Goal: Task Accomplishment & Management: Use online tool/utility

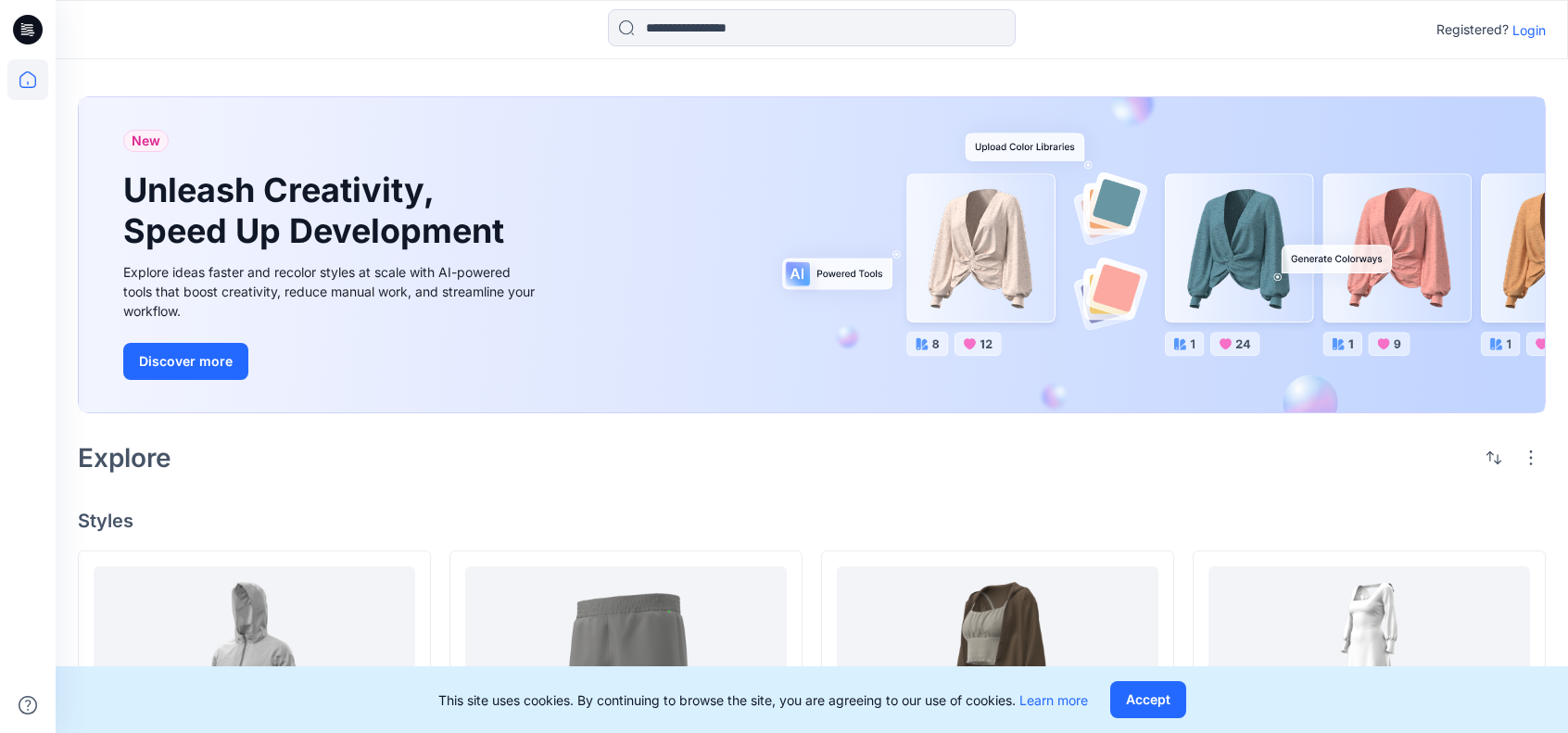
click at [1518, 27] on p "Login" at bounding box center [1528, 31] width 34 height 20
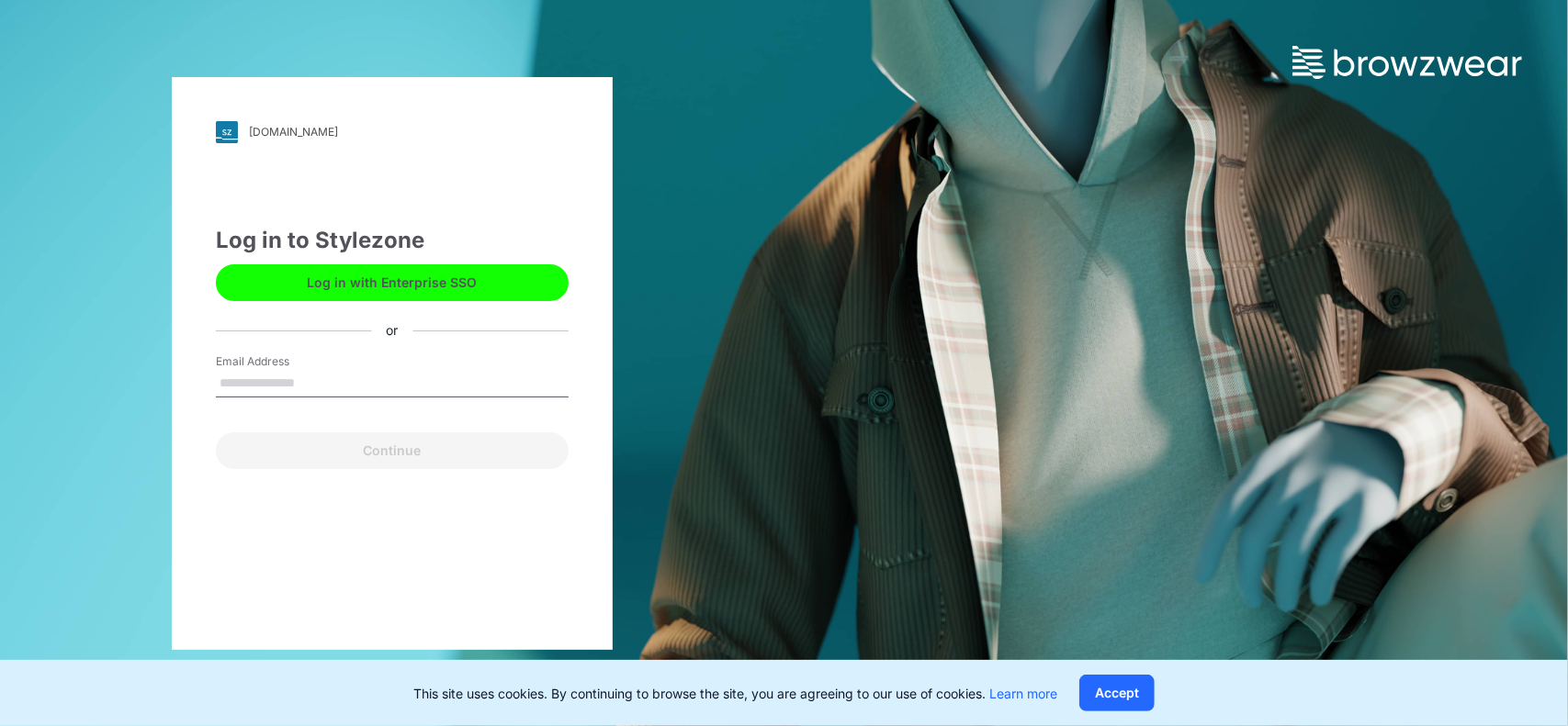
type input "**********"
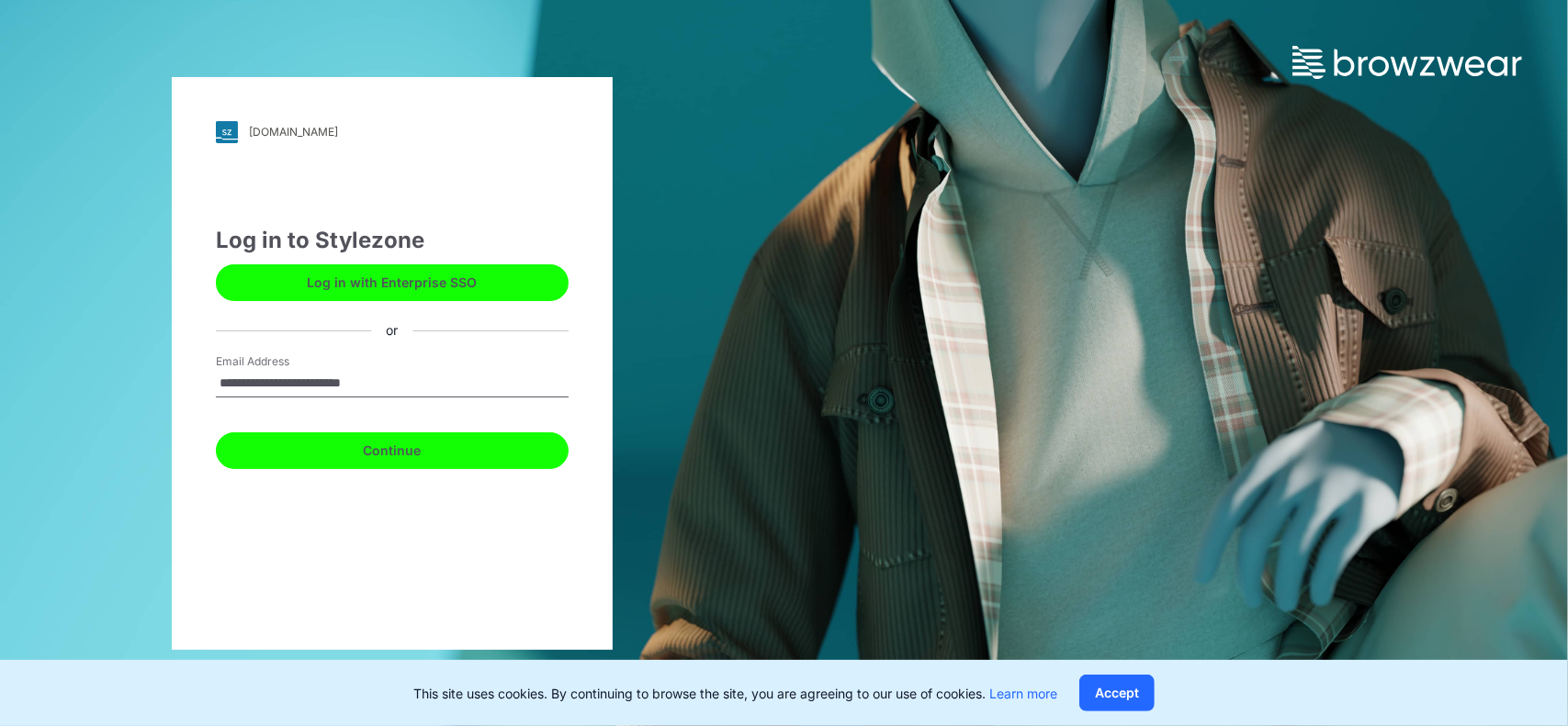
click at [424, 460] on button "Continue" at bounding box center [392, 450] width 353 height 36
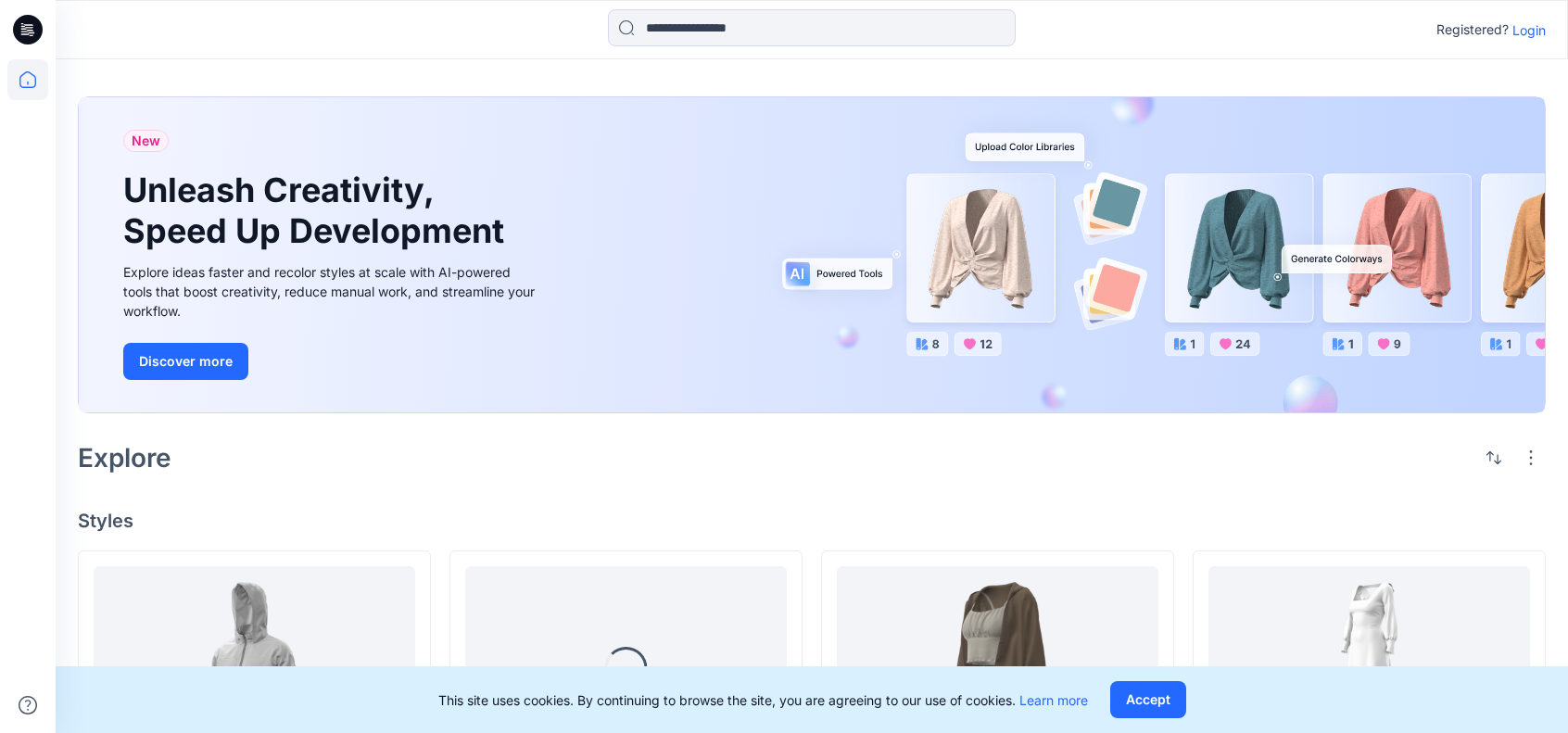
click at [1519, 37] on p "Login" at bounding box center [1528, 31] width 34 height 20
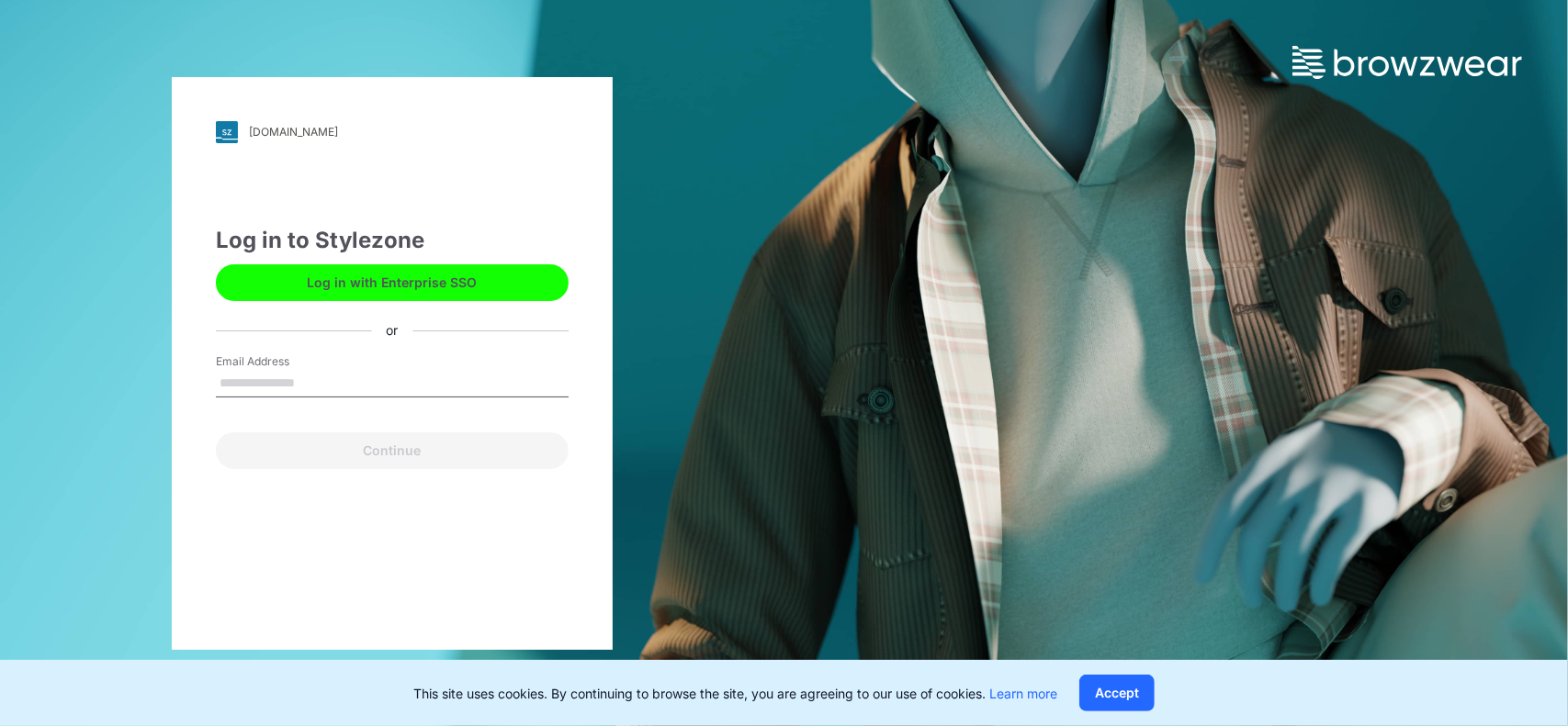
type input "**********"
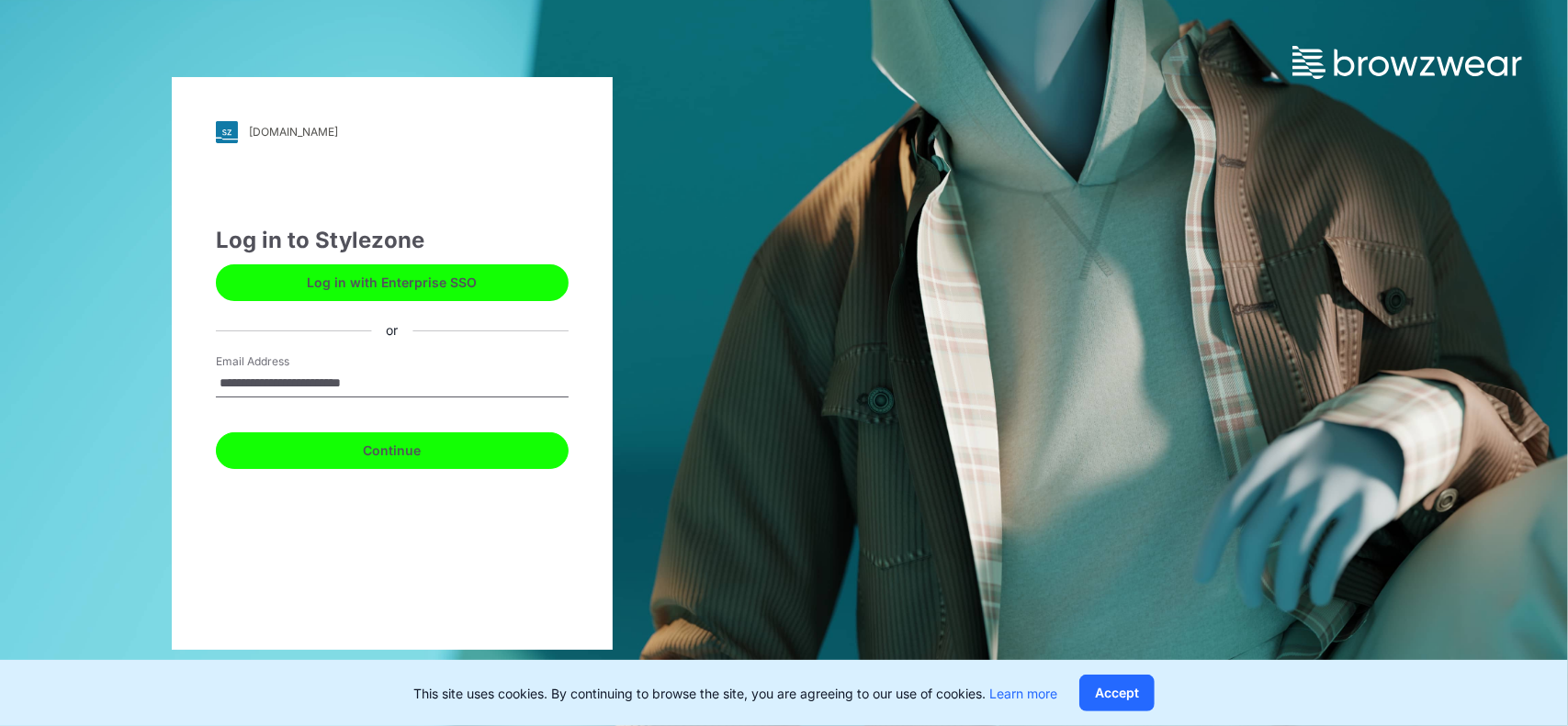
click at [409, 450] on button "Continue" at bounding box center [392, 450] width 353 height 36
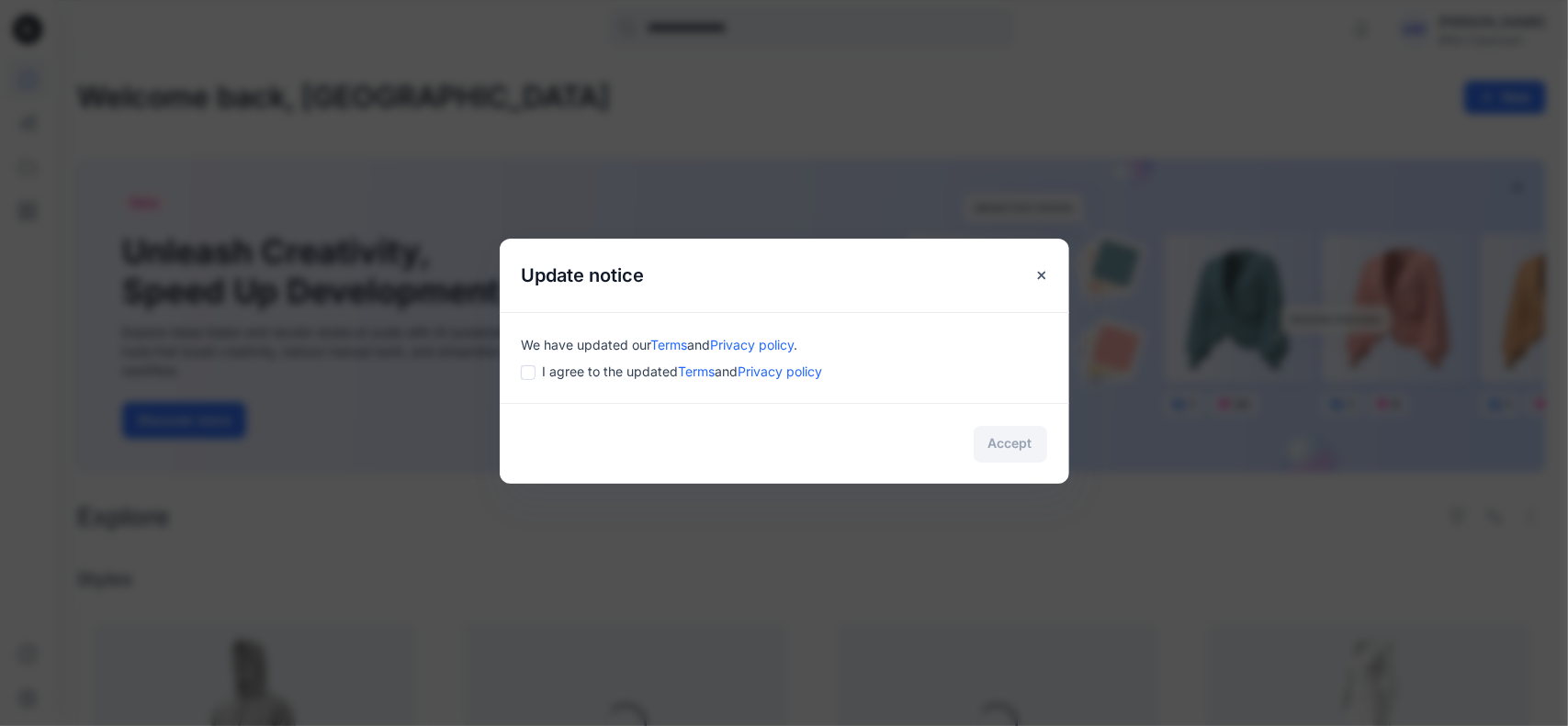
click at [612, 375] on span "I agree to the updated Terms and Privacy policy" at bounding box center [683, 371] width 280 height 20
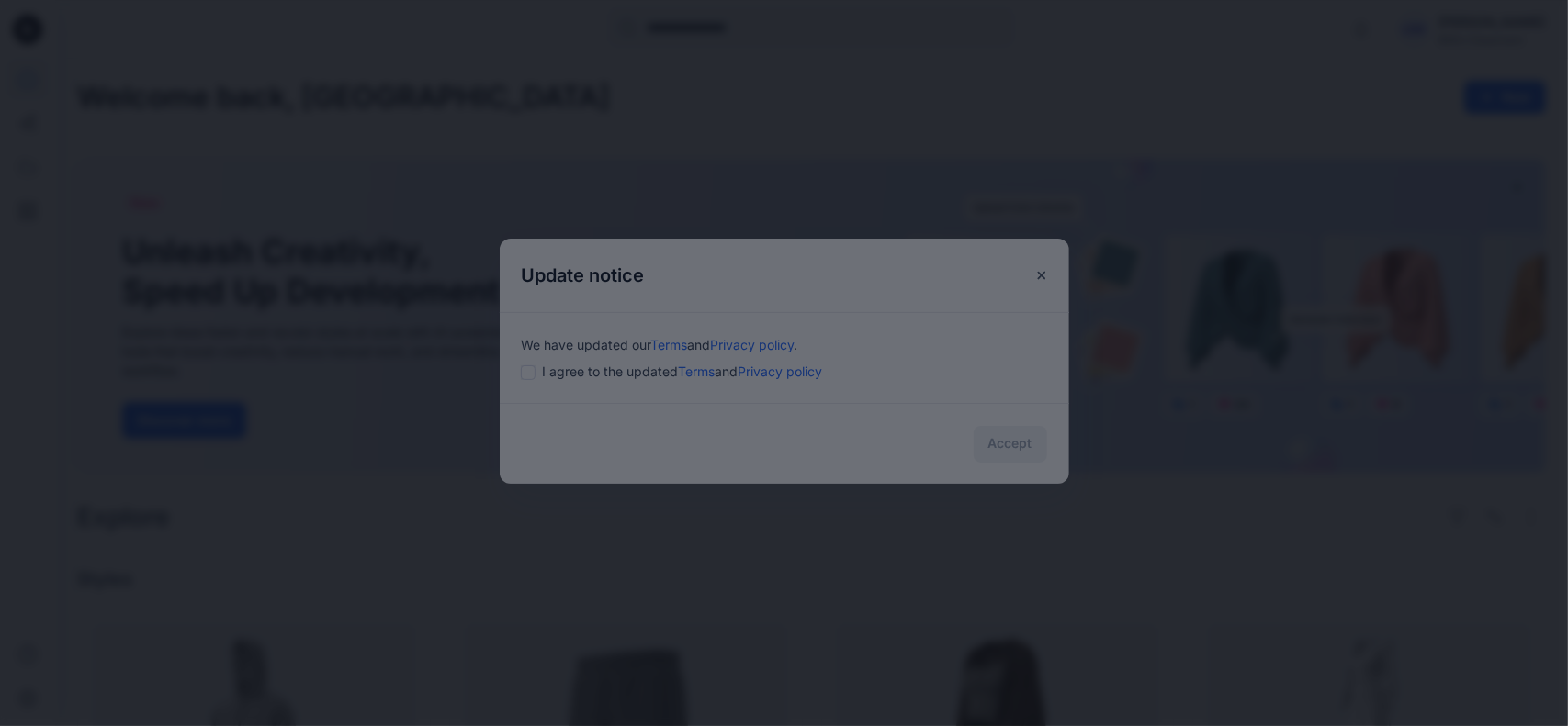
click at [533, 368] on div at bounding box center [784, 363] width 1568 height 726
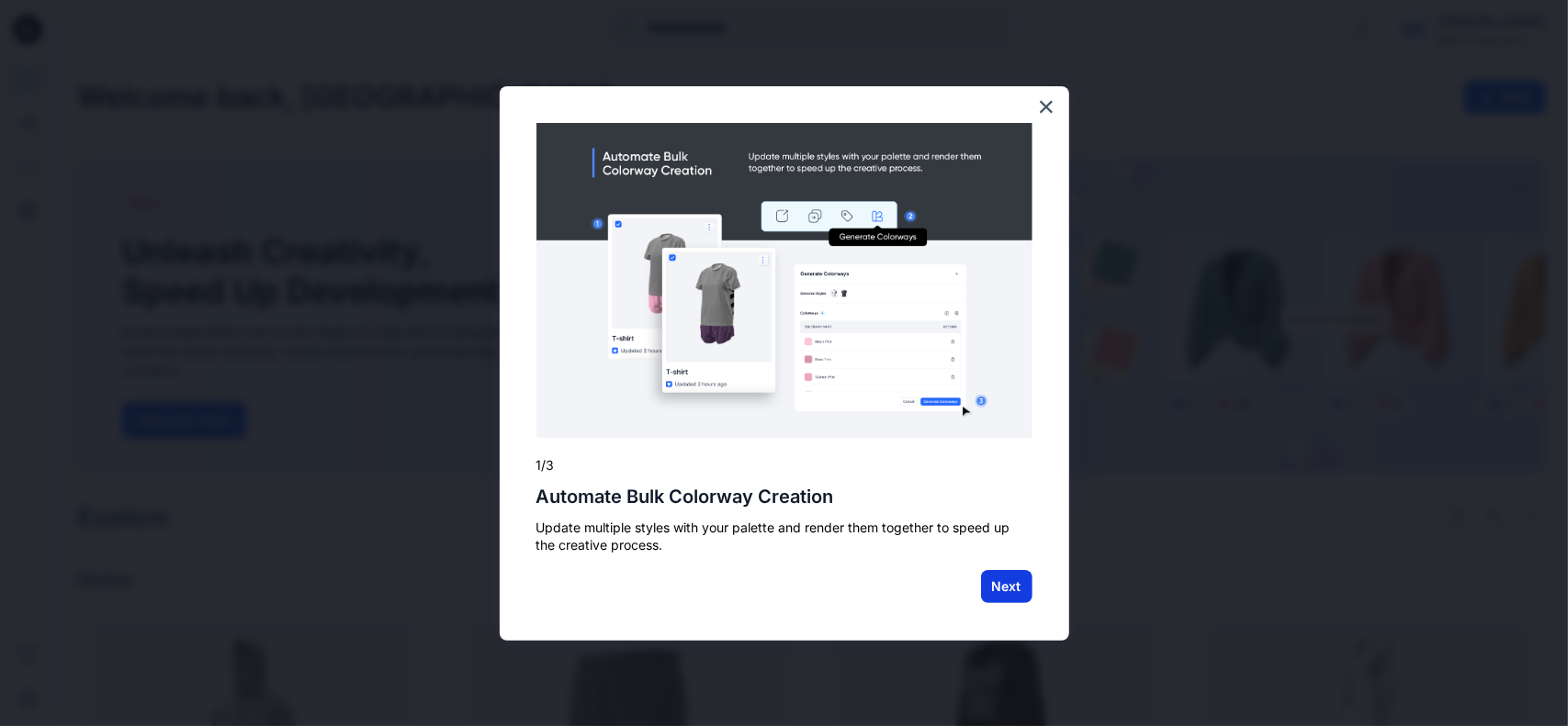
click at [1024, 600] on button "Next" at bounding box center [1006, 587] width 51 height 33
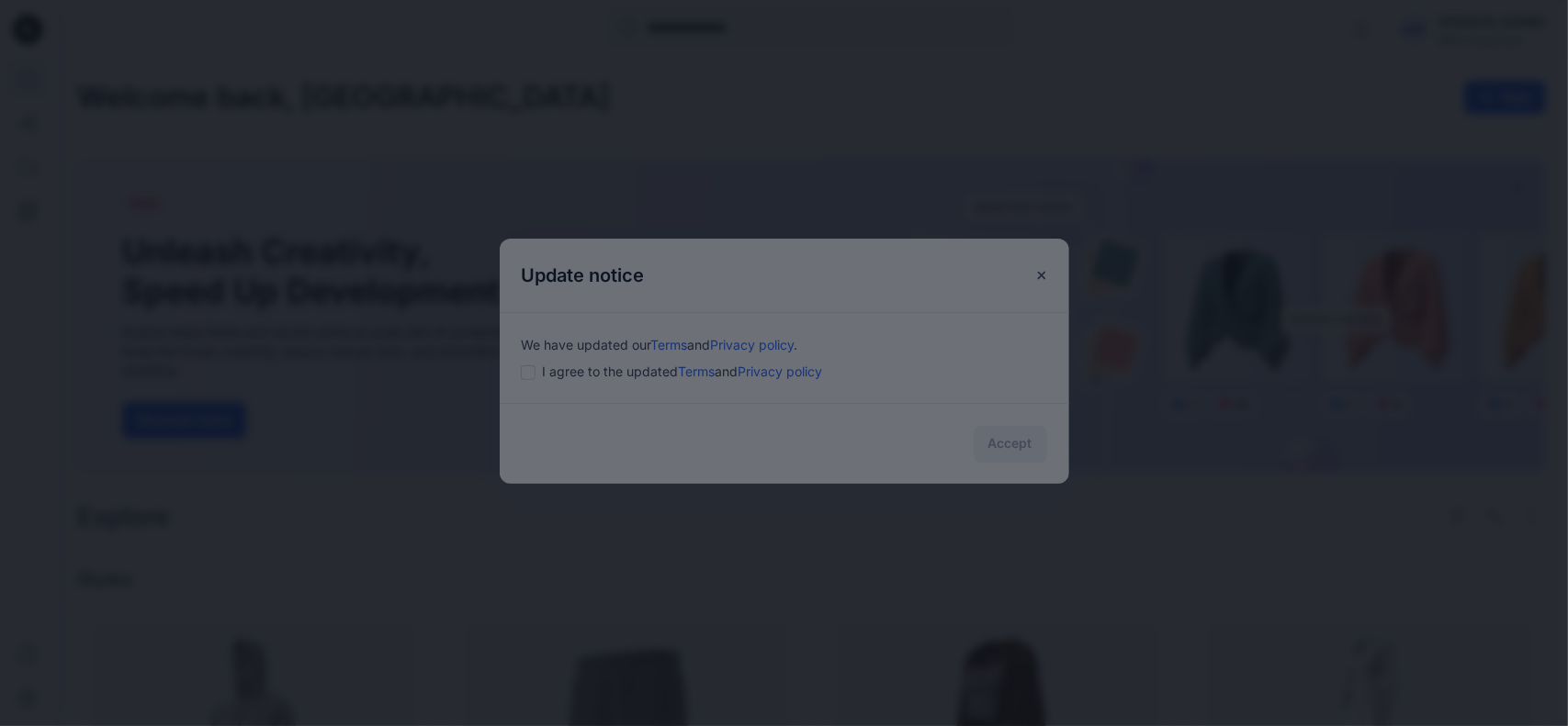
click at [530, 372] on div at bounding box center [784, 363] width 1568 height 726
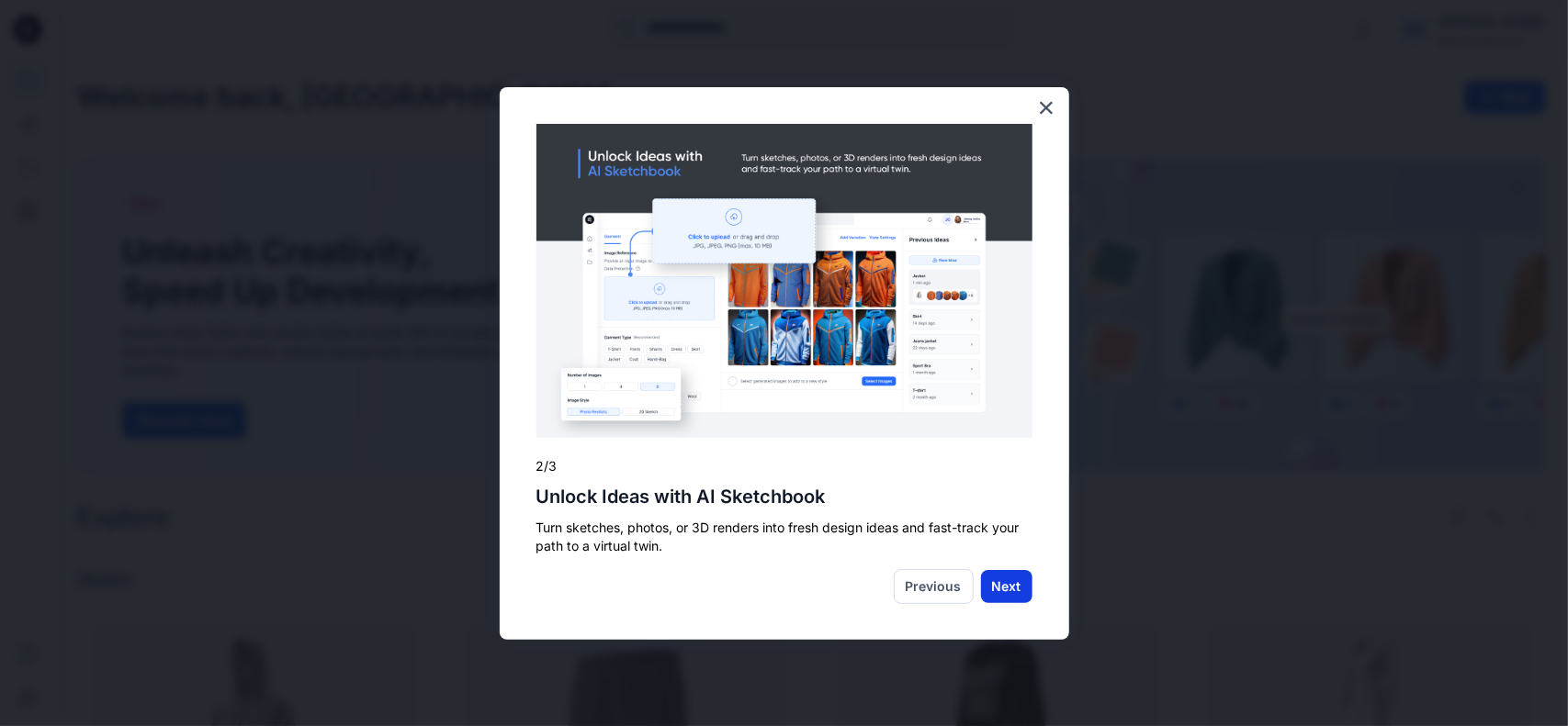
click at [1003, 578] on button "Next" at bounding box center [1006, 587] width 51 height 33
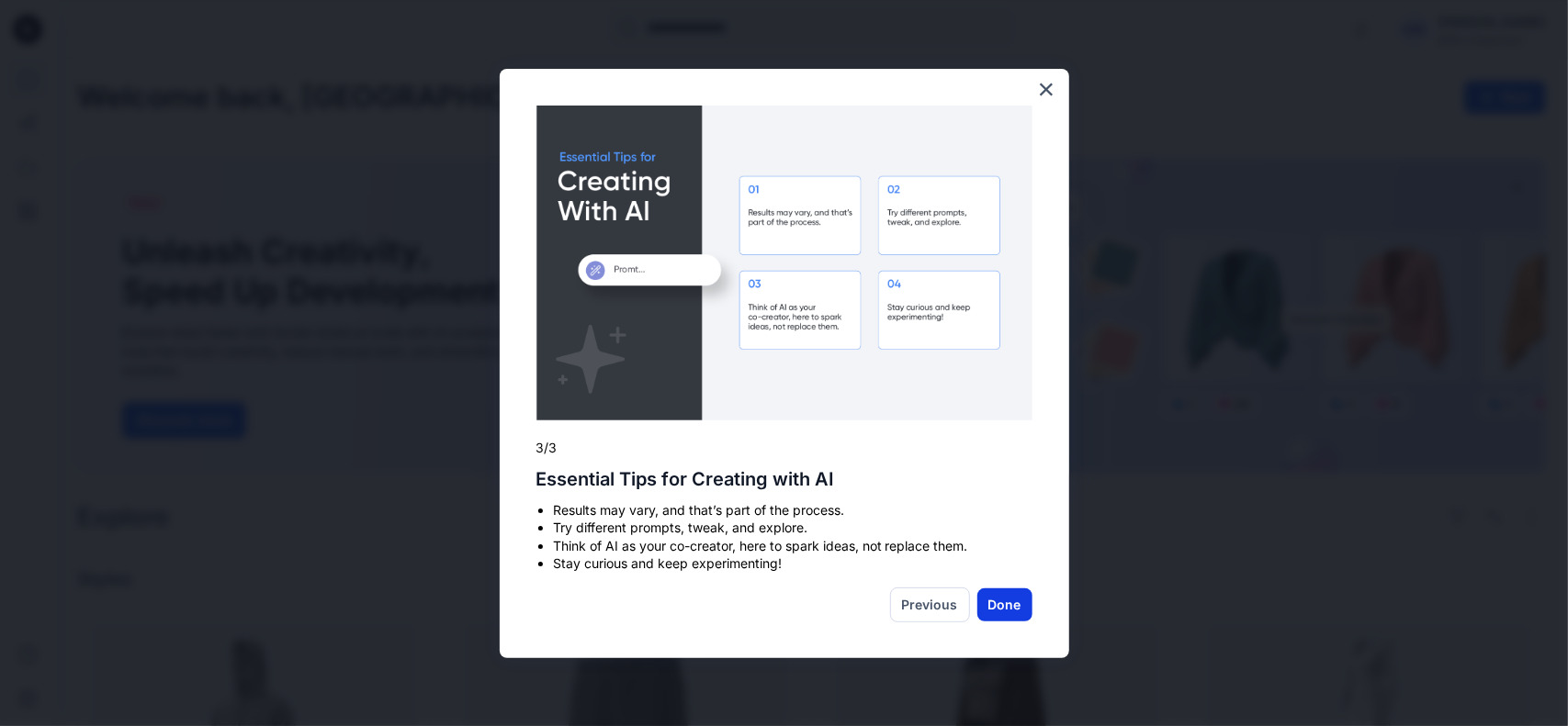
click at [1006, 594] on button "Done" at bounding box center [1004, 605] width 55 height 33
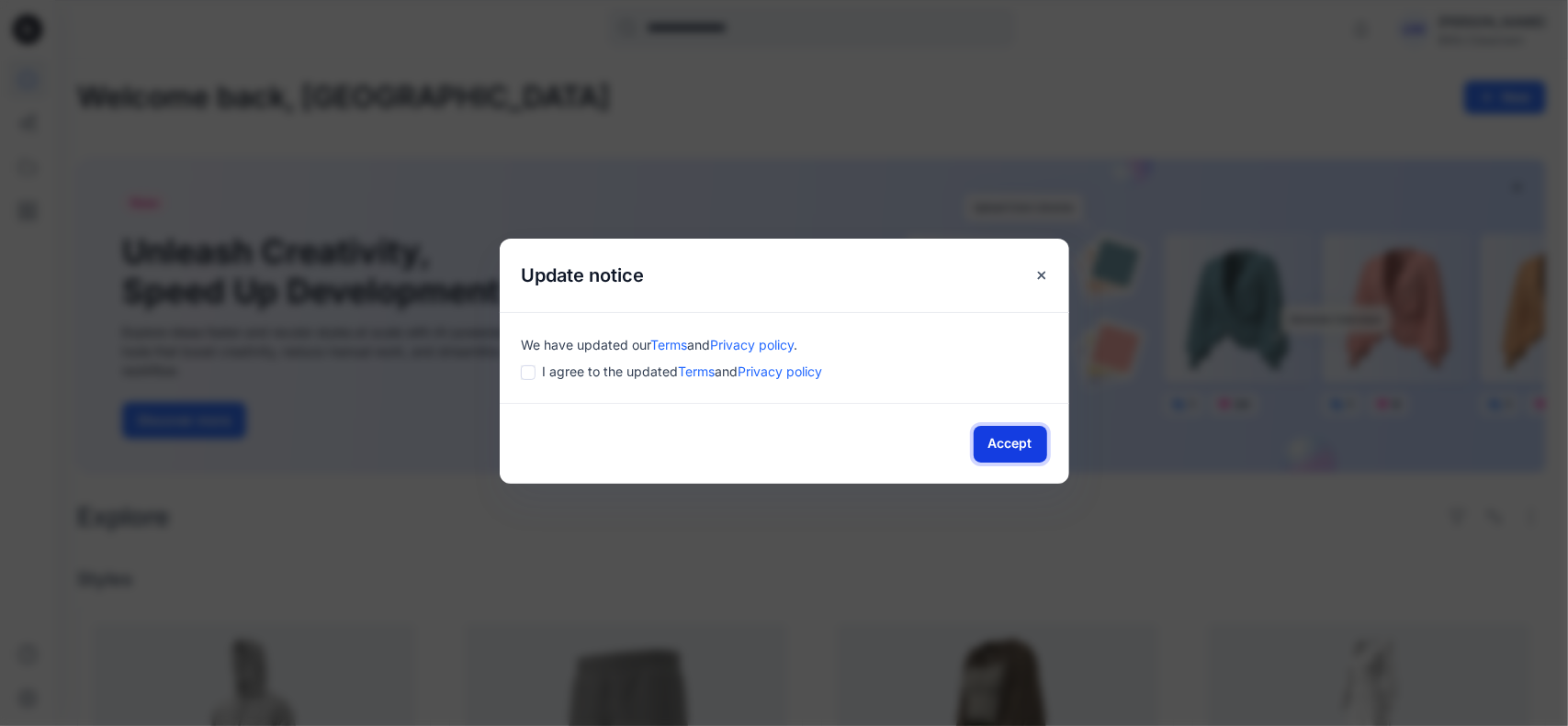
click at [1015, 440] on button "Accept" at bounding box center [1009, 444] width 74 height 36
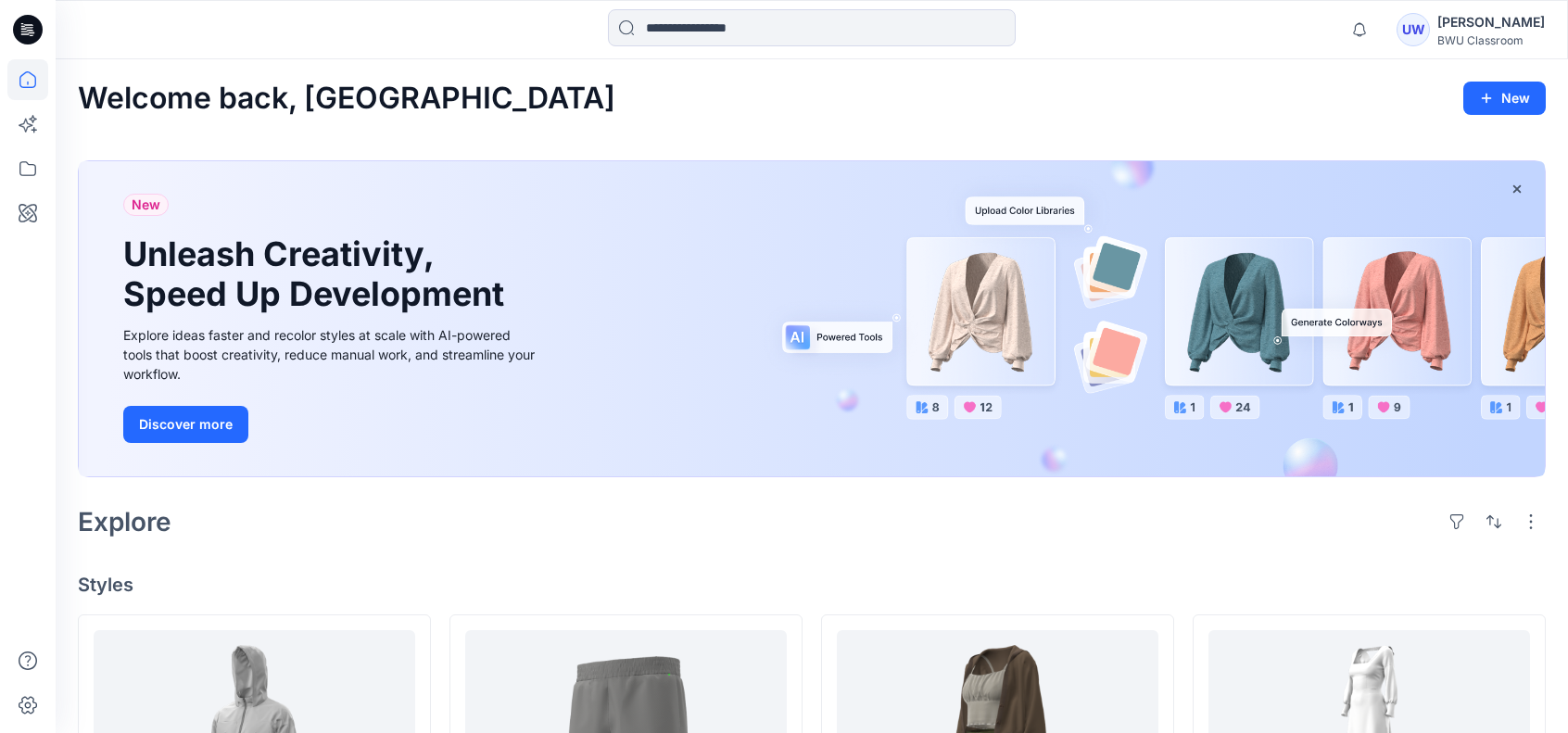
click at [1507, 37] on div "BWU Classroom" at bounding box center [1490, 41] width 108 height 14
click at [33, 226] on icon at bounding box center [27, 213] width 41 height 41
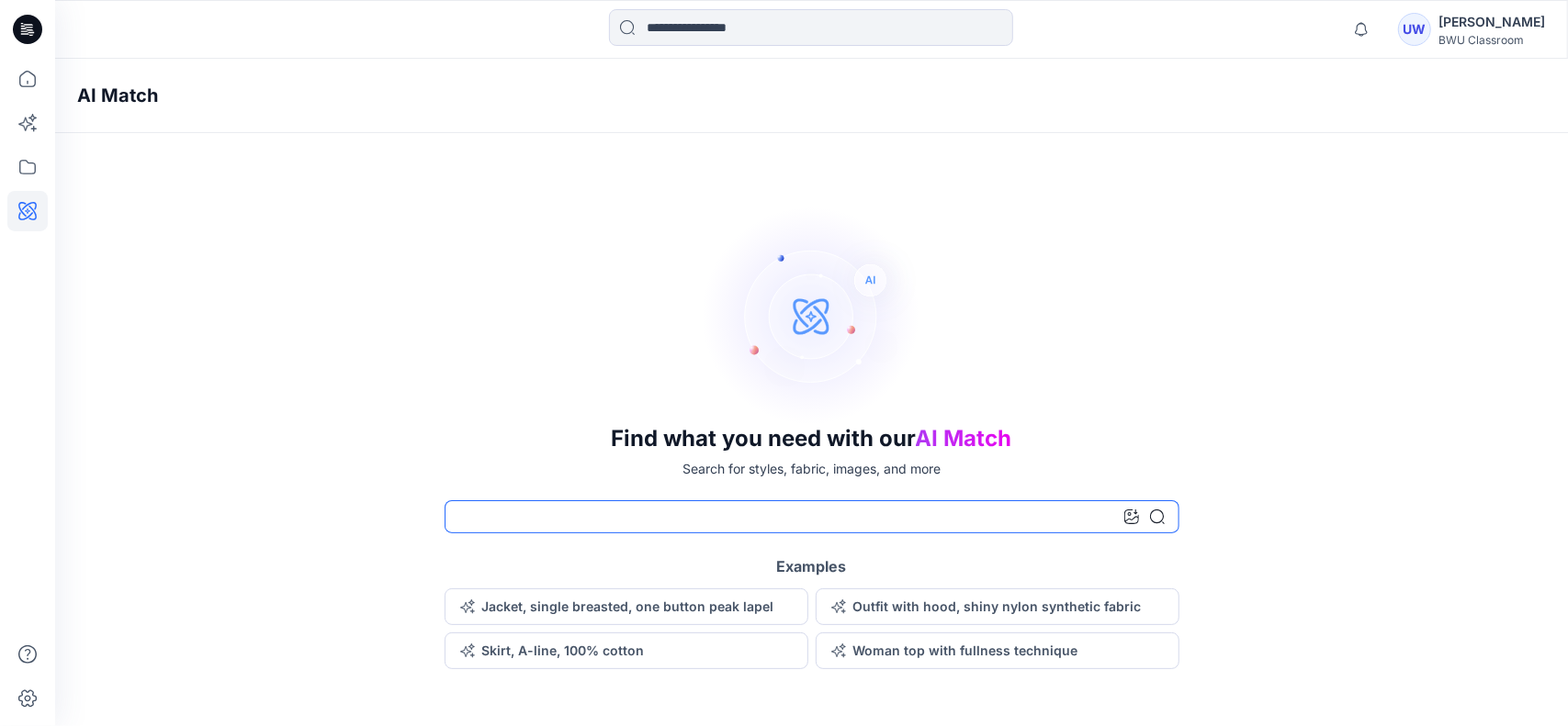
click at [601, 517] on input at bounding box center [812, 517] width 735 height 33
type input "**********"
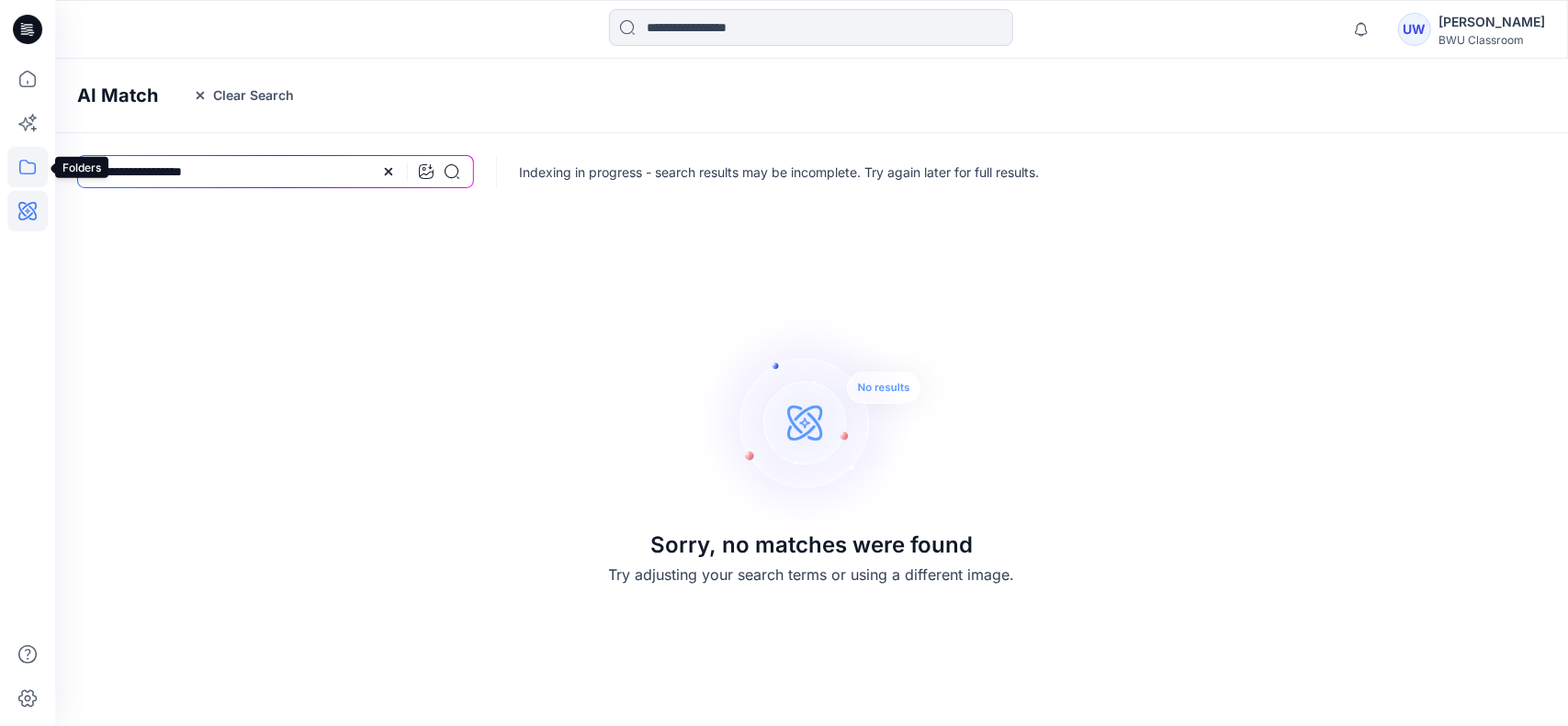
click at [29, 169] on icon at bounding box center [26, 167] width 40 height 40
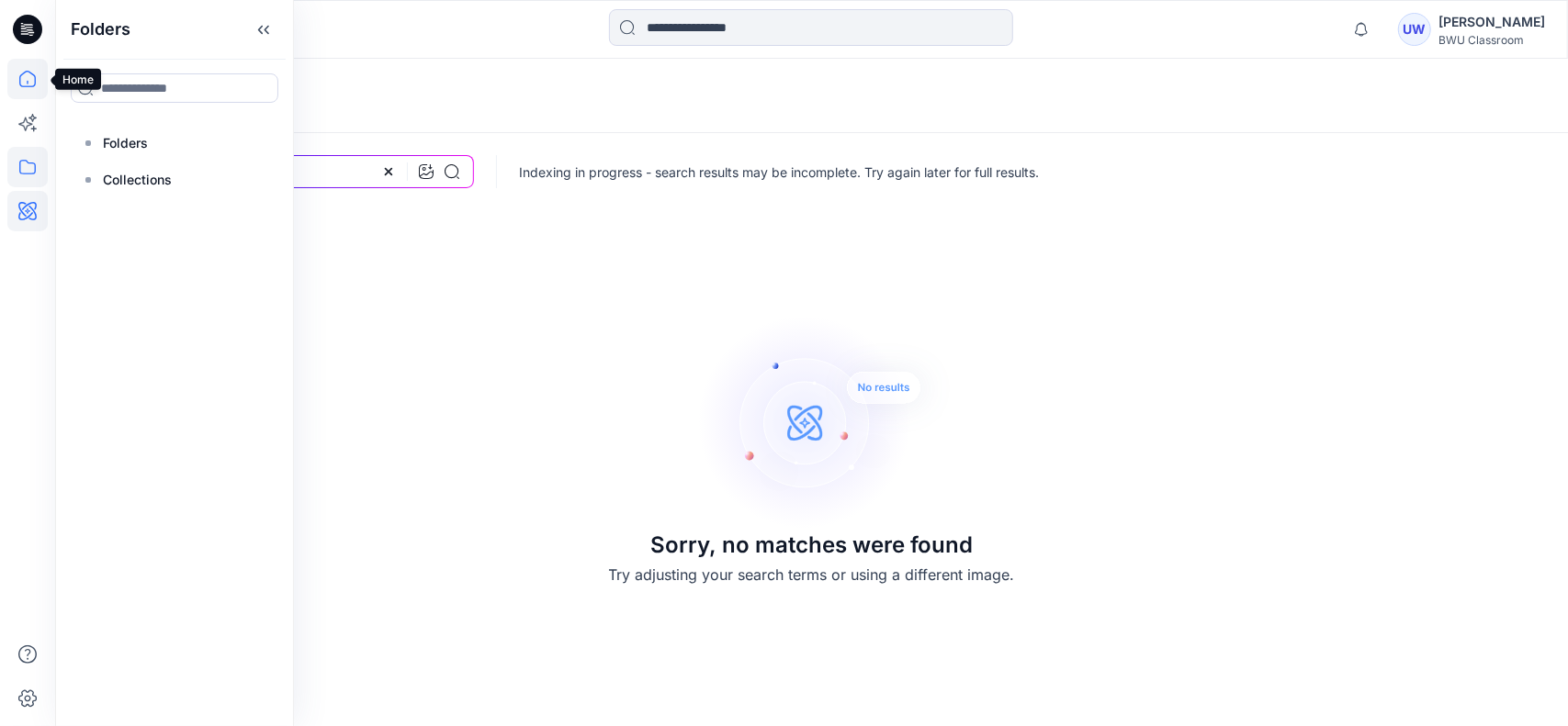
click at [24, 91] on icon at bounding box center [26, 78] width 40 height 40
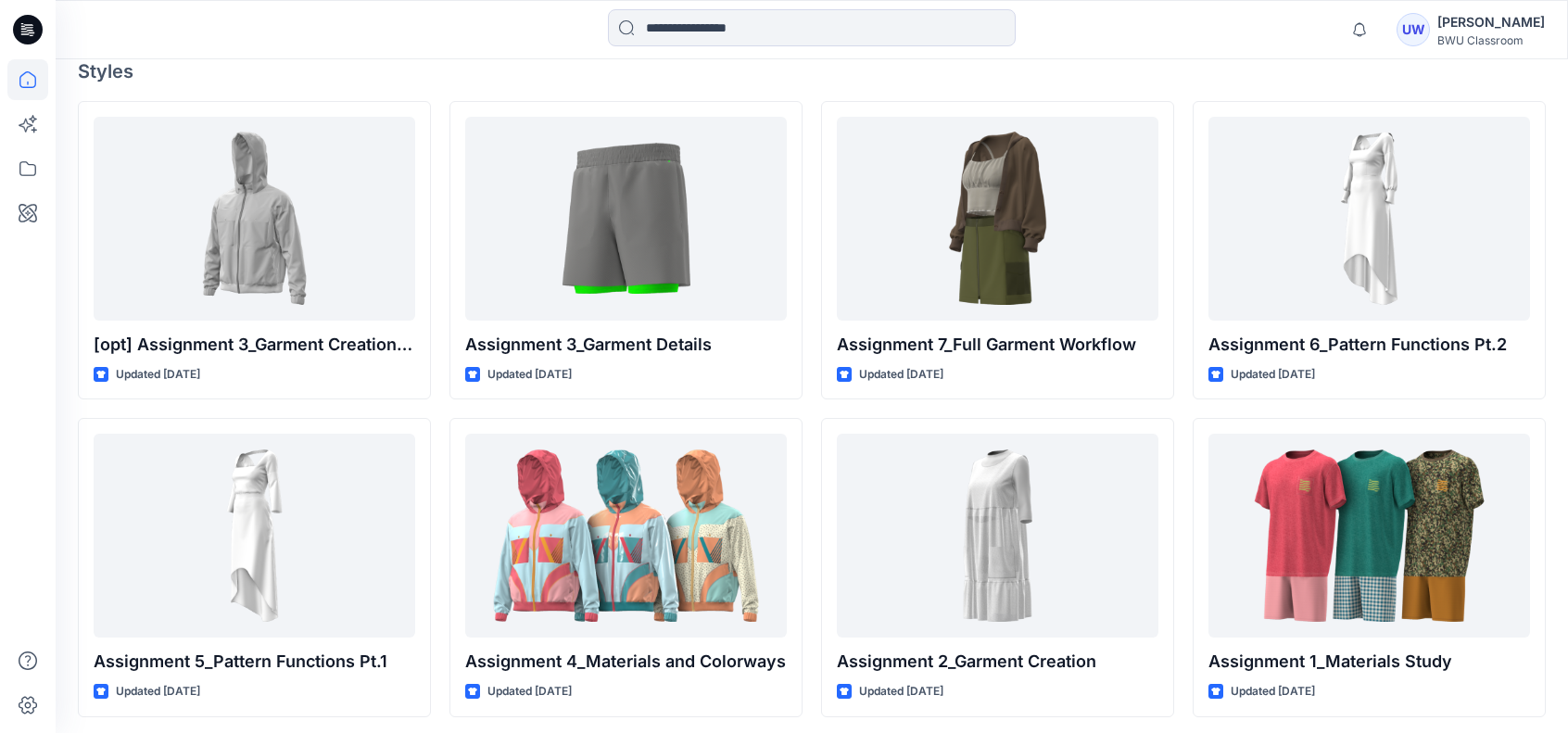
scroll to position [517, 0]
